Goal: Check status: Check status

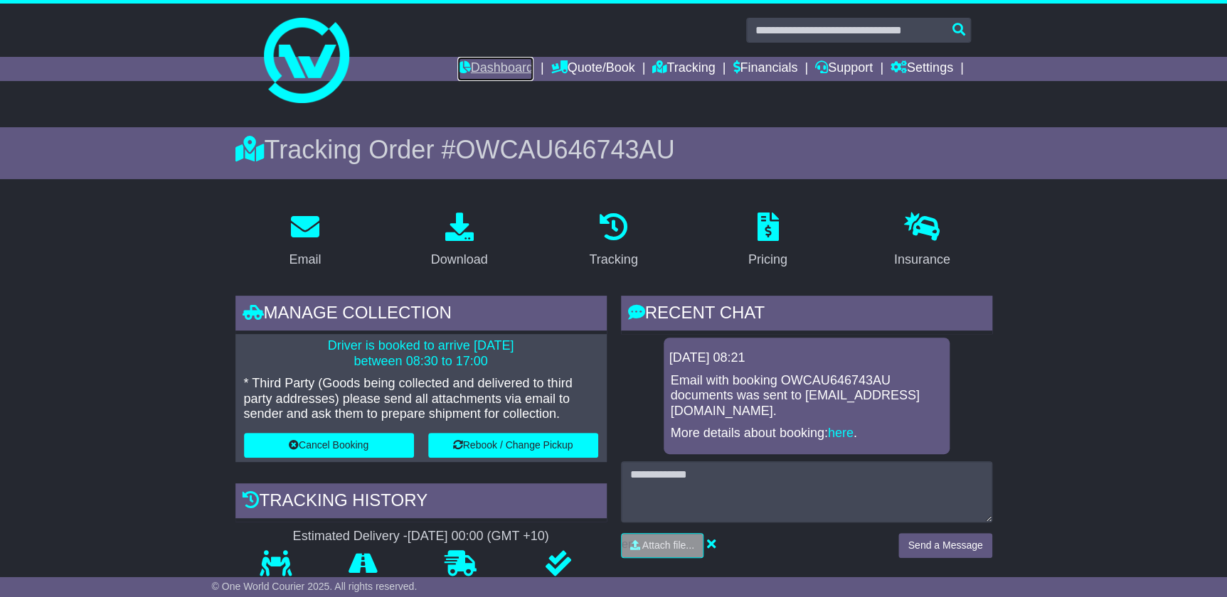
click at [511, 61] on link "Dashboard" at bounding box center [495, 69] width 76 height 24
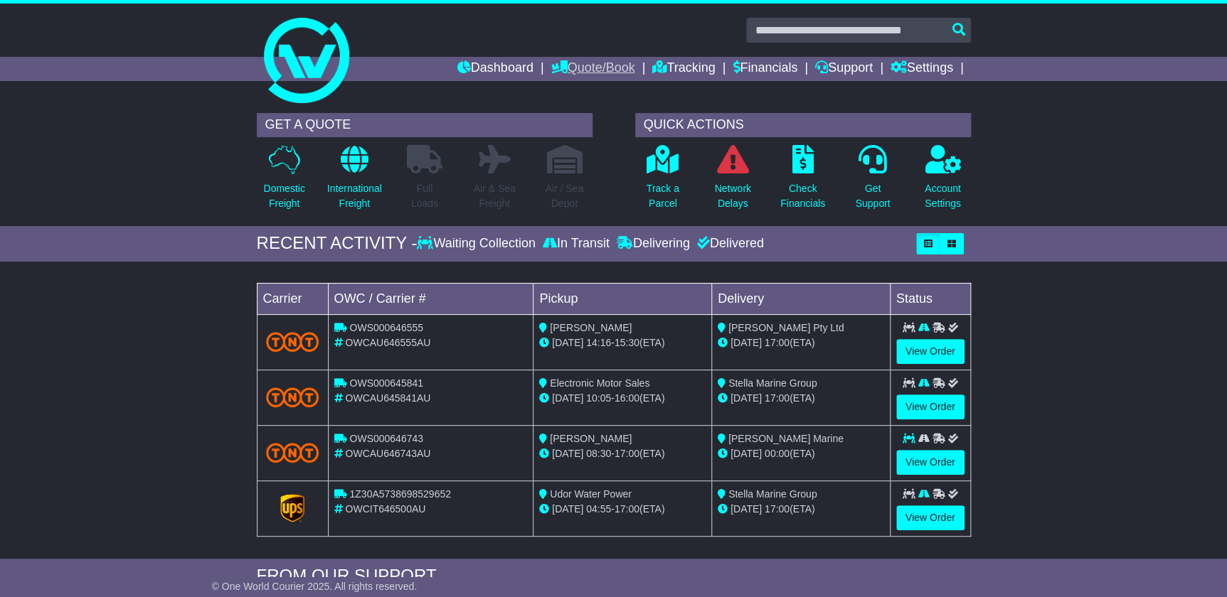
click at [588, 67] on link "Quote/Book" at bounding box center [593, 69] width 84 height 24
click at [583, 91] on link "Domestic" at bounding box center [607, 93] width 112 height 16
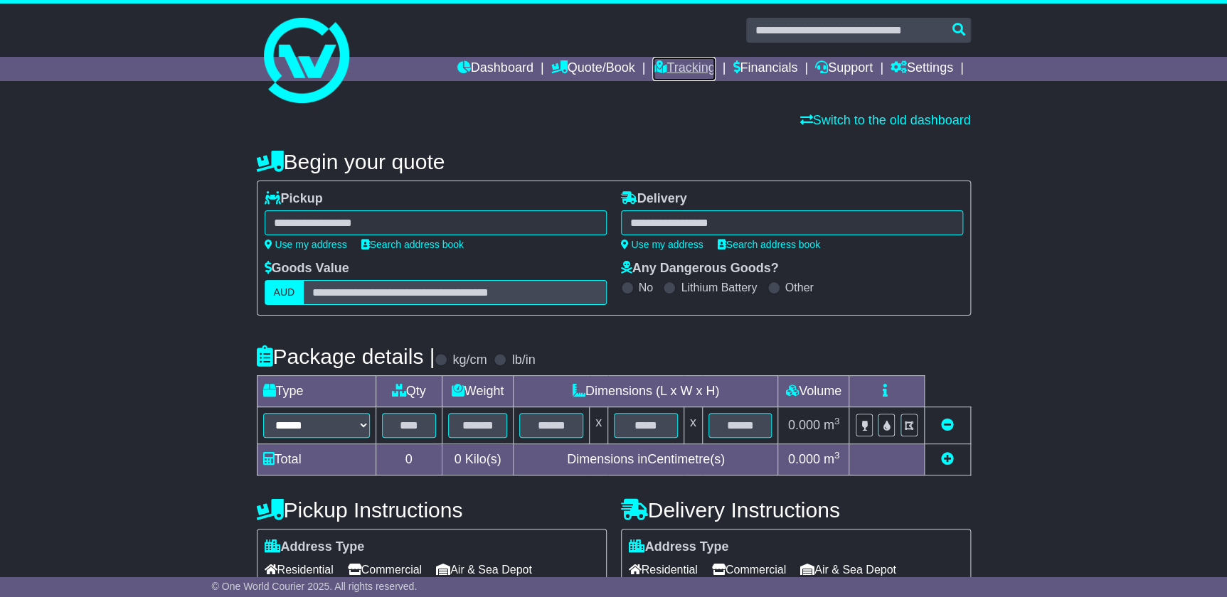
click at [681, 58] on link "Tracking" at bounding box center [683, 69] width 63 height 24
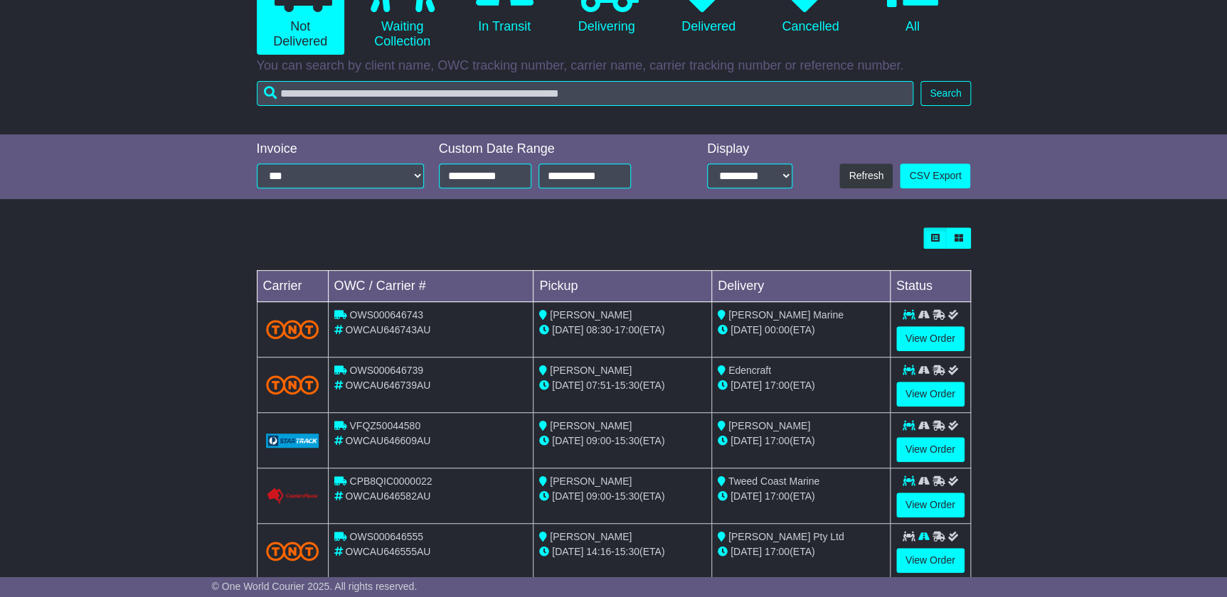
scroll to position [193, 0]
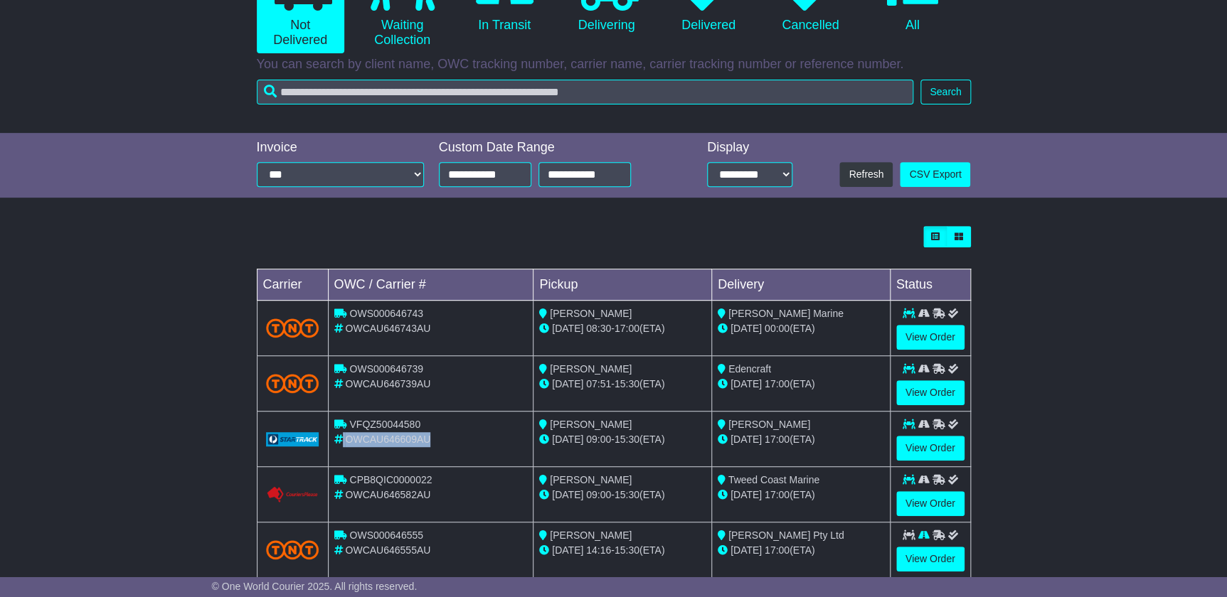
drag, startPoint x: 429, startPoint y: 439, endPoint x: 336, endPoint y: 439, distance: 93.2
click at [336, 439] on div "OWCAU646609AU" at bounding box center [430, 439] width 193 height 15
click at [422, 423] on div "VFQZ50044580" at bounding box center [430, 425] width 193 height 15
drag, startPoint x: 422, startPoint y: 423, endPoint x: 350, endPoint y: 423, distance: 72.5
click at [350, 423] on div "VFQZ50044580" at bounding box center [430, 425] width 193 height 15
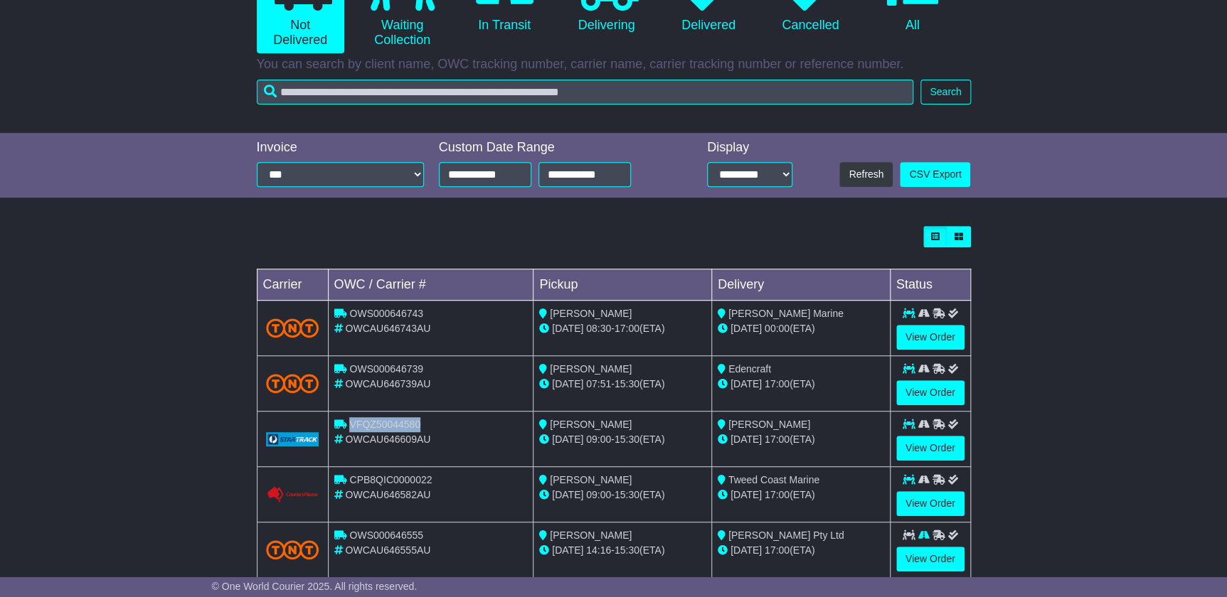
copy span "VFQZ50044580"
